Goal: Information Seeking & Learning: Learn about a topic

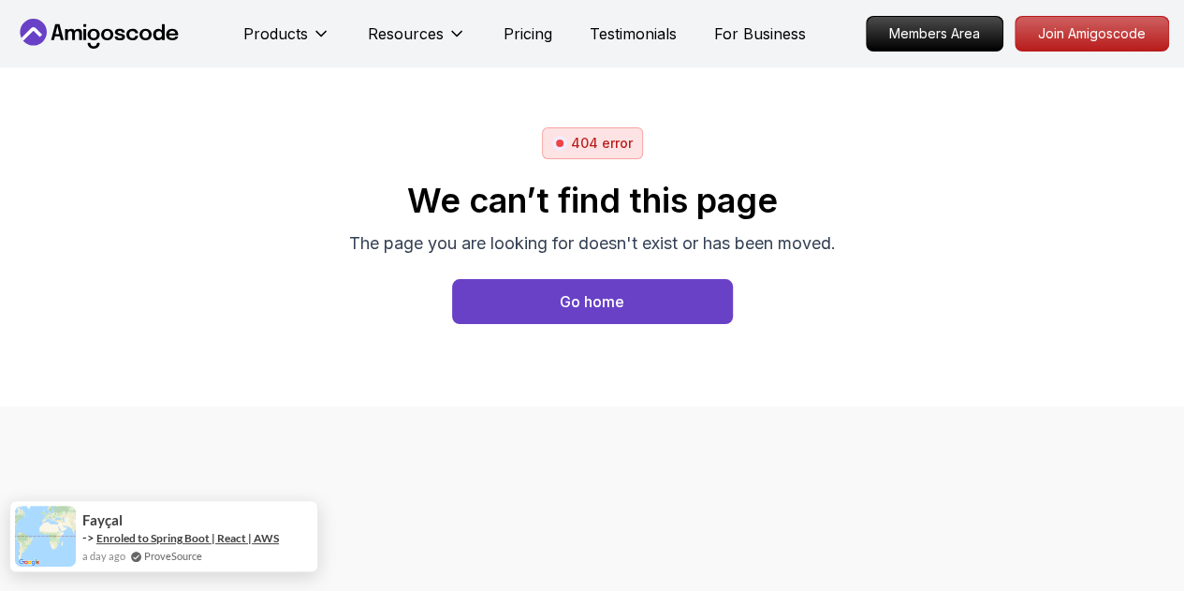
click at [231, 537] on link "Enroled to Spring Boot | React | AWS" at bounding box center [187, 538] width 183 height 14
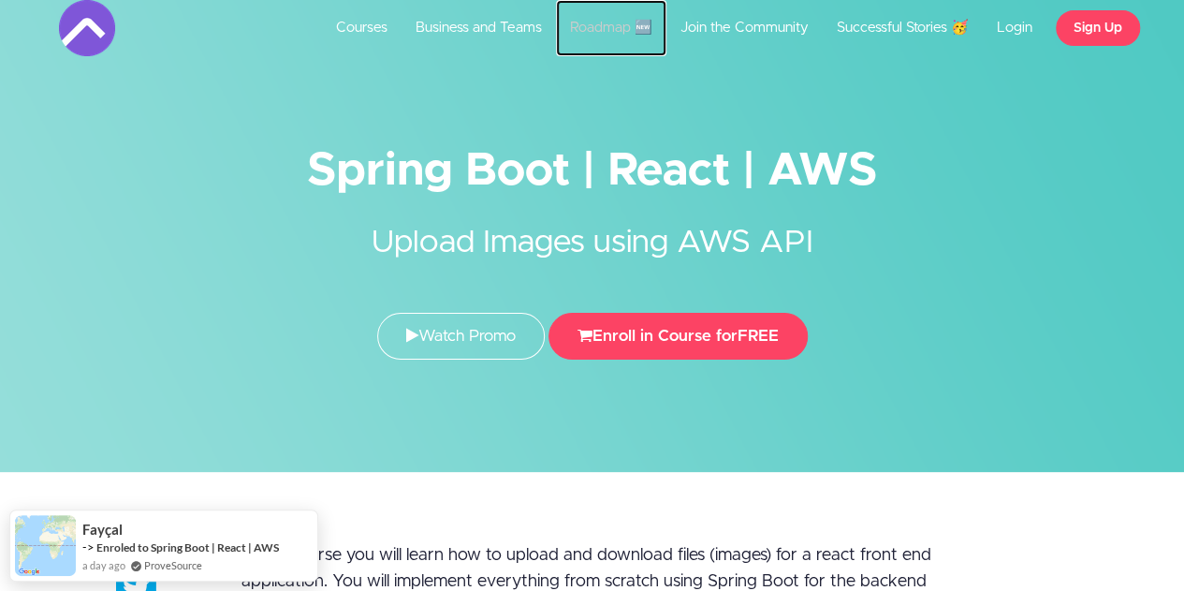
click at [610, 23] on link "Roadmap 🆕" at bounding box center [611, 28] width 110 height 56
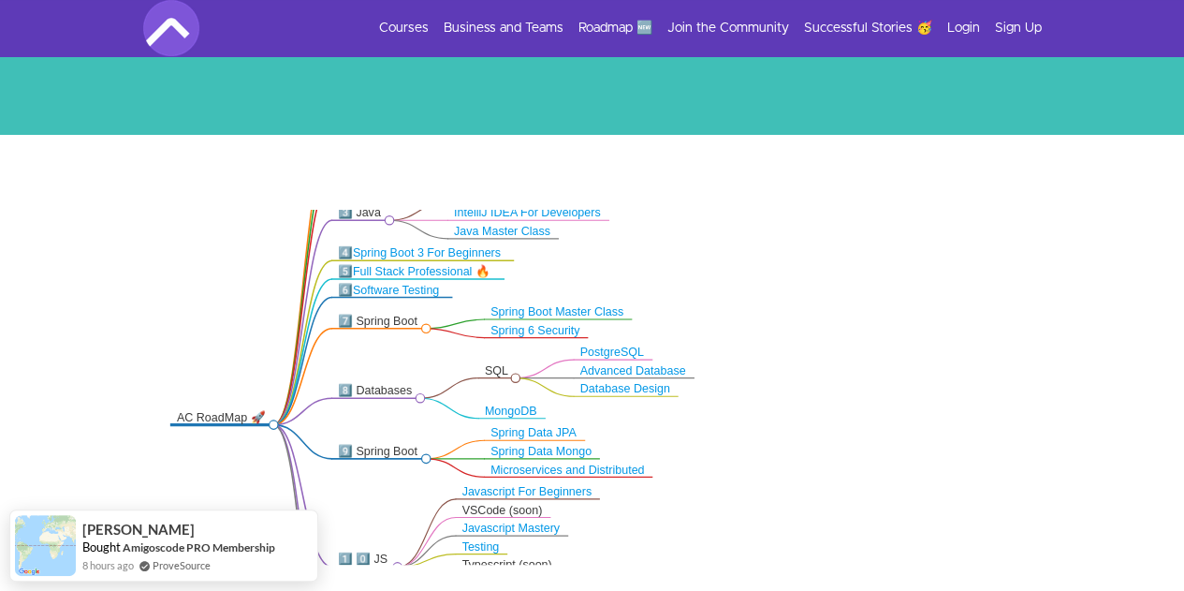
scroll to position [375, 0]
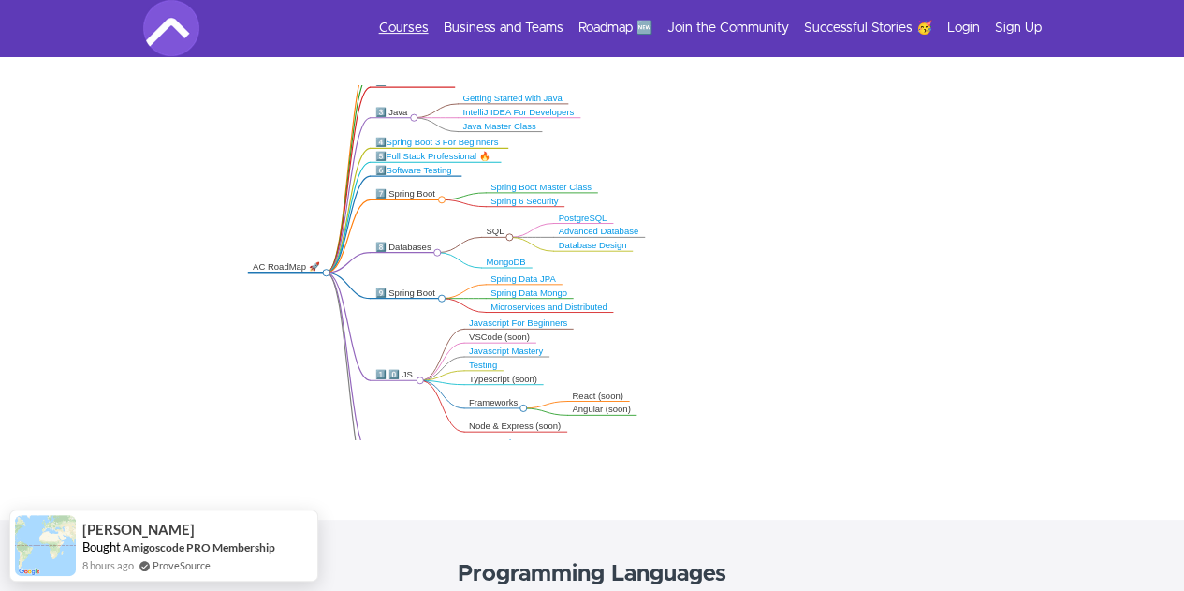
click at [400, 22] on link "Courses" at bounding box center [404, 28] width 50 height 19
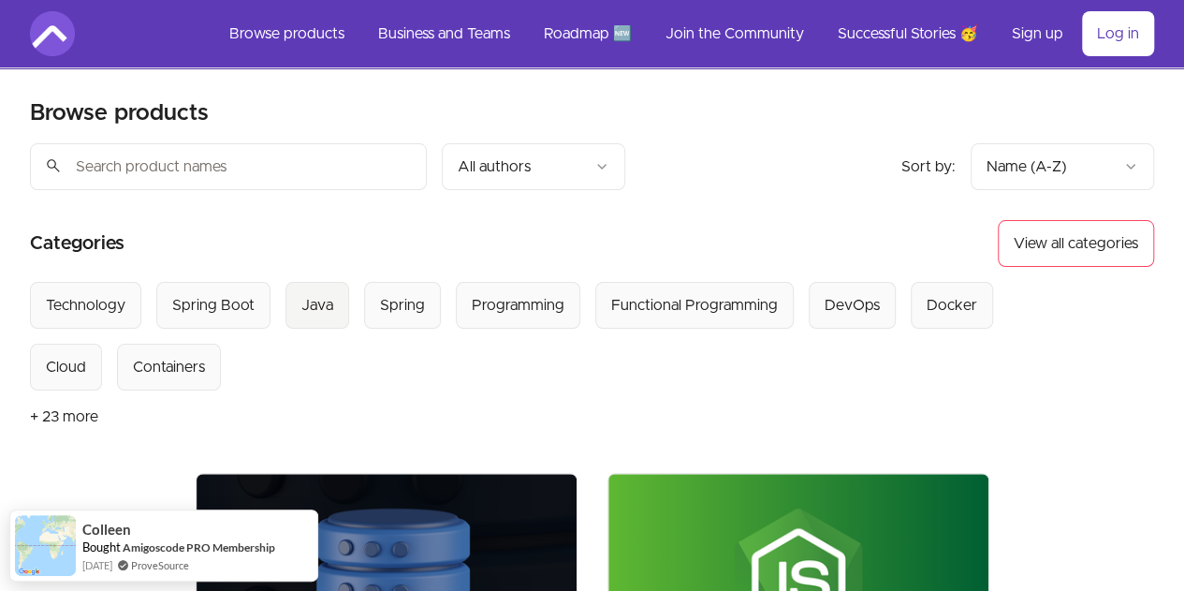
click at [308, 303] on div "Java" at bounding box center [317, 305] width 32 height 22
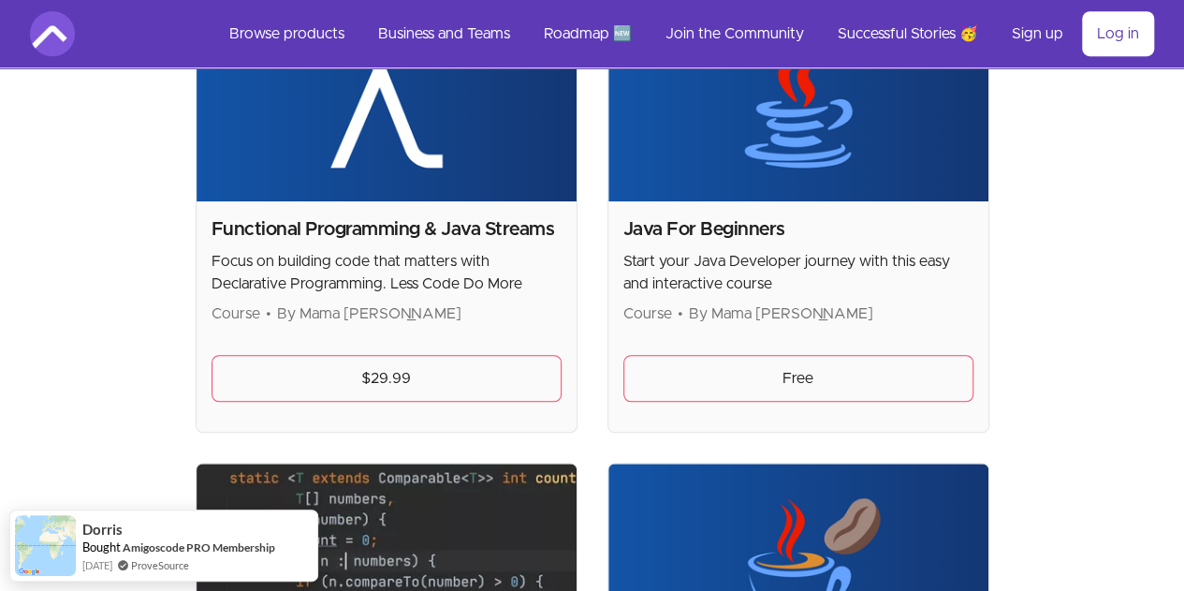
scroll to position [562, 0]
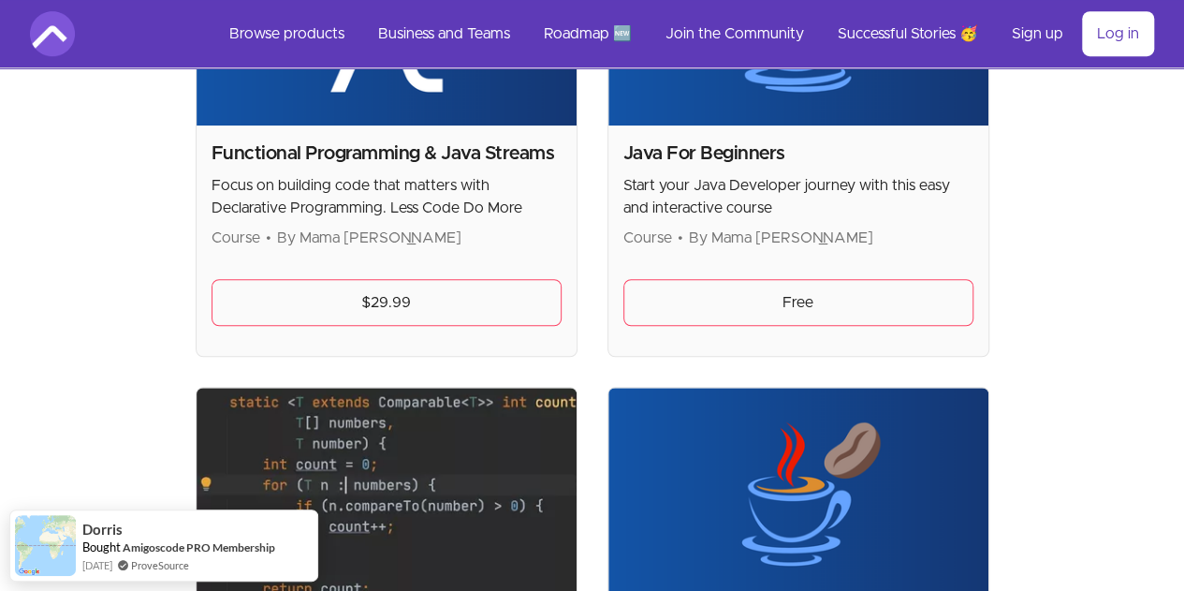
click at [624, 140] on h2 "Java For Beginners" at bounding box center [799, 153] width 350 height 26
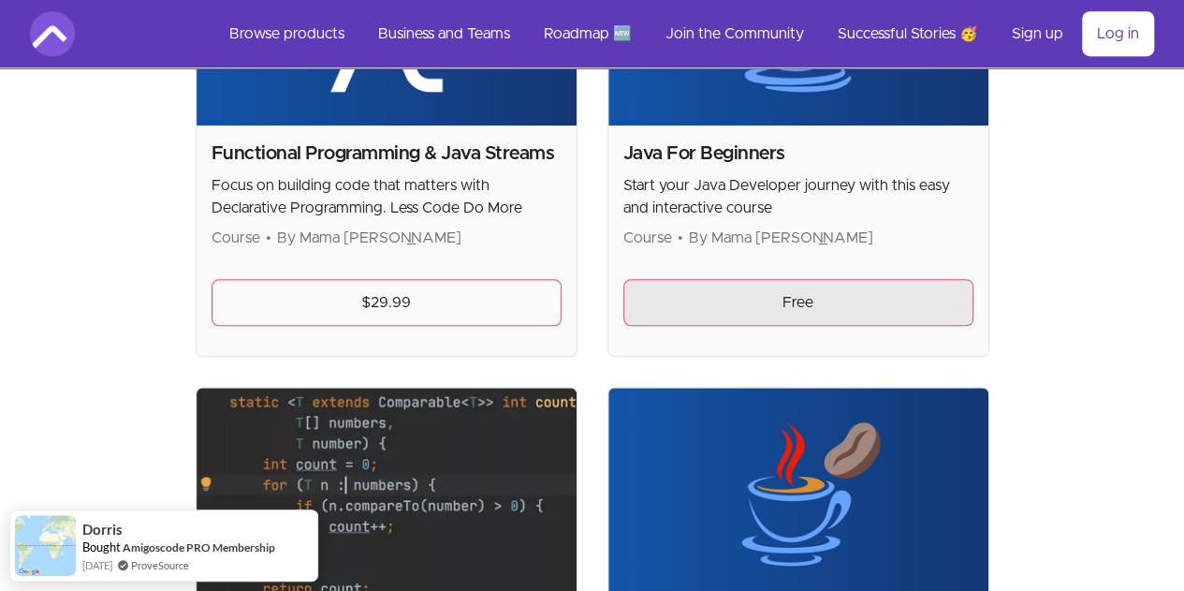
click at [624, 304] on link "Free" at bounding box center [799, 302] width 350 height 47
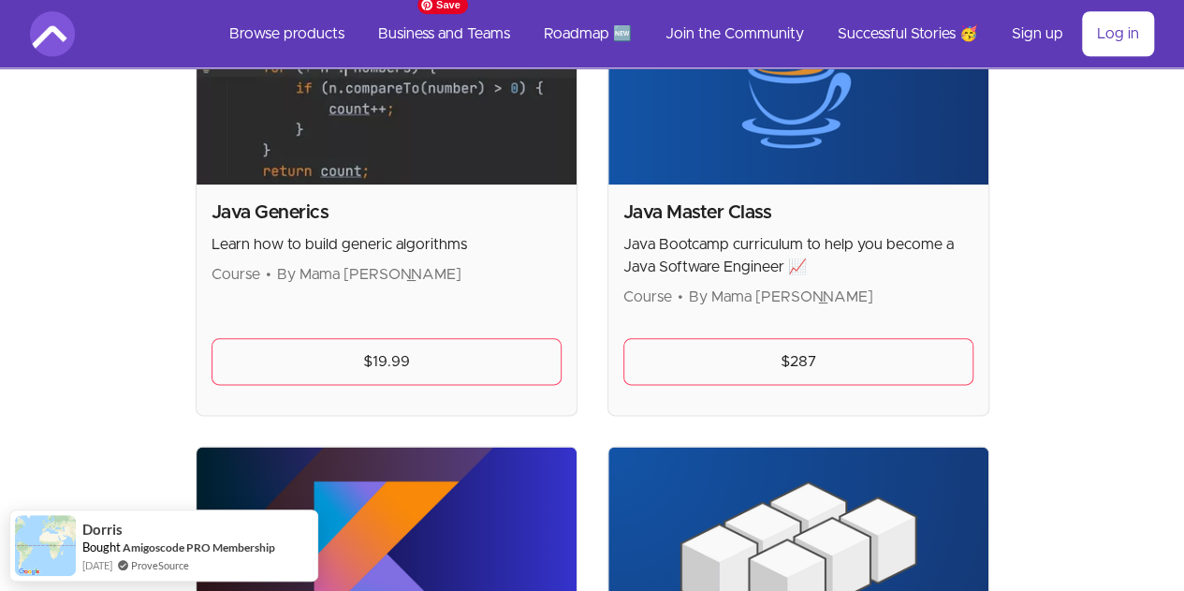
scroll to position [1030, 0]
